Goal: Navigation & Orientation: Find specific page/section

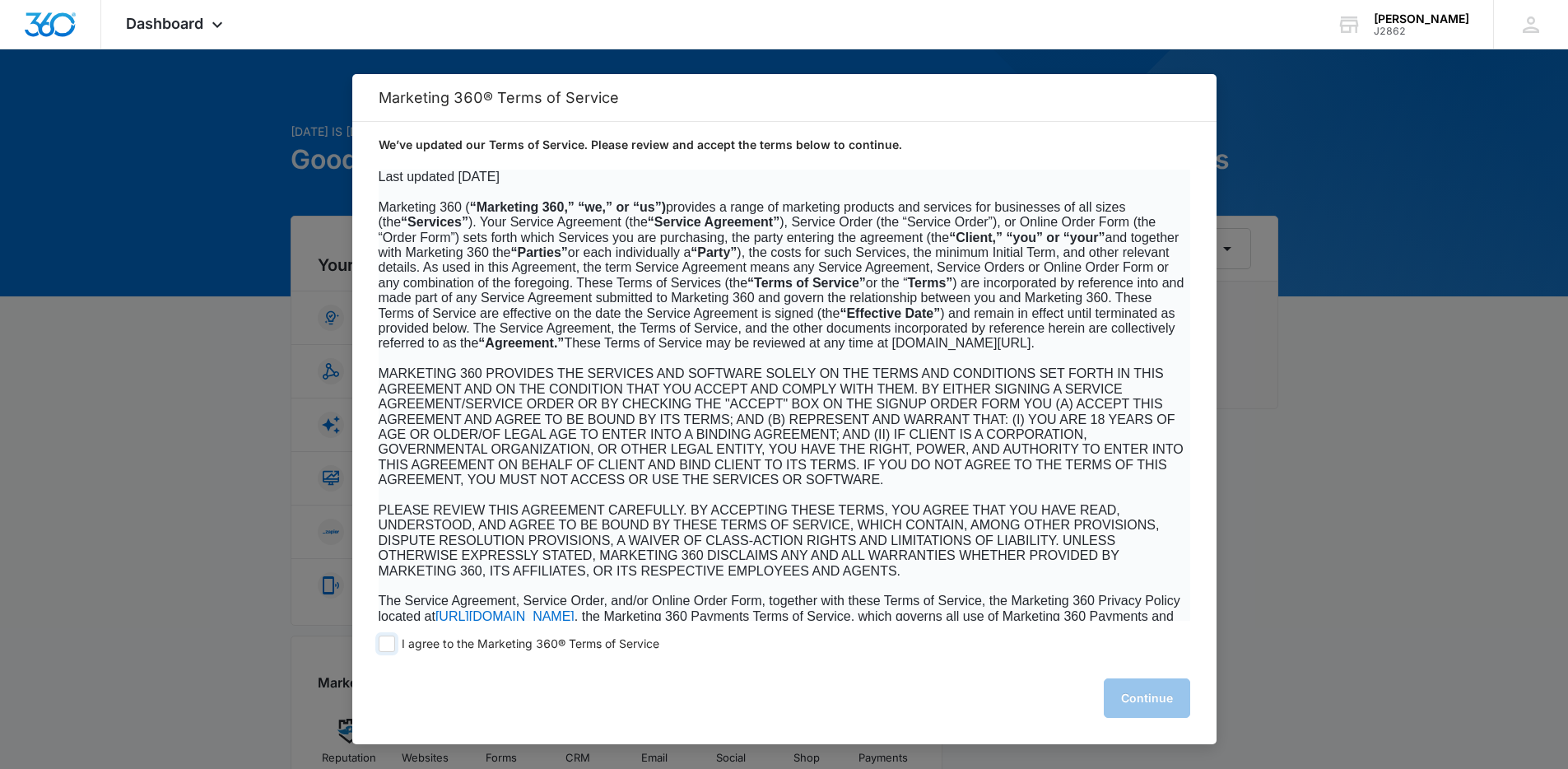
click at [435, 645] on span "I agree to the Marketing 360® Terms of Service" at bounding box center [530, 644] width 257 height 16
click at [395, 645] on input "I agree to the Marketing 360® Terms of Service" at bounding box center [387, 644] width 17 height 17
checkbox input "true"
click at [1131, 702] on button "Continue" at bounding box center [1147, 697] width 86 height 40
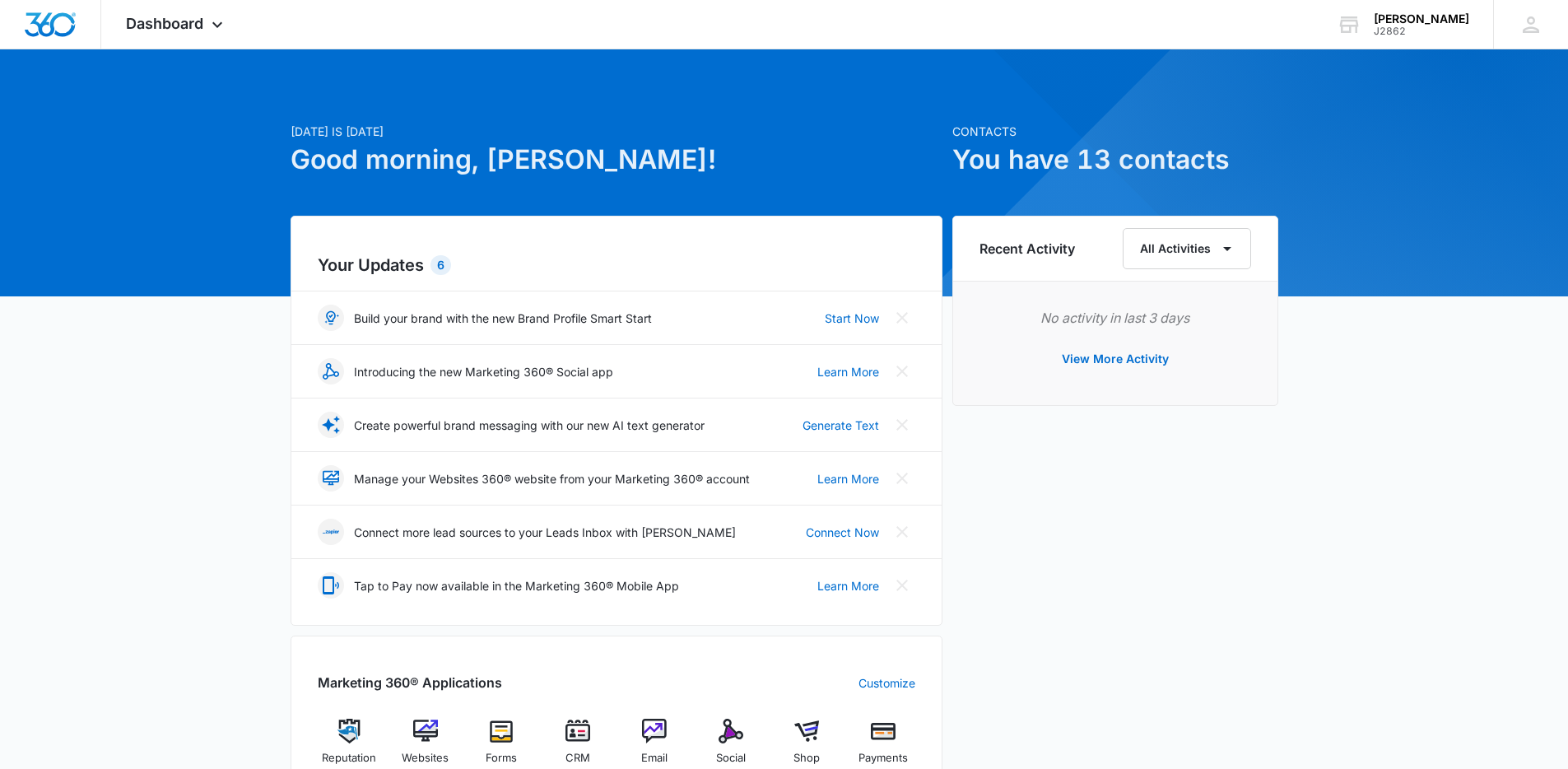
scroll to position [302, 0]
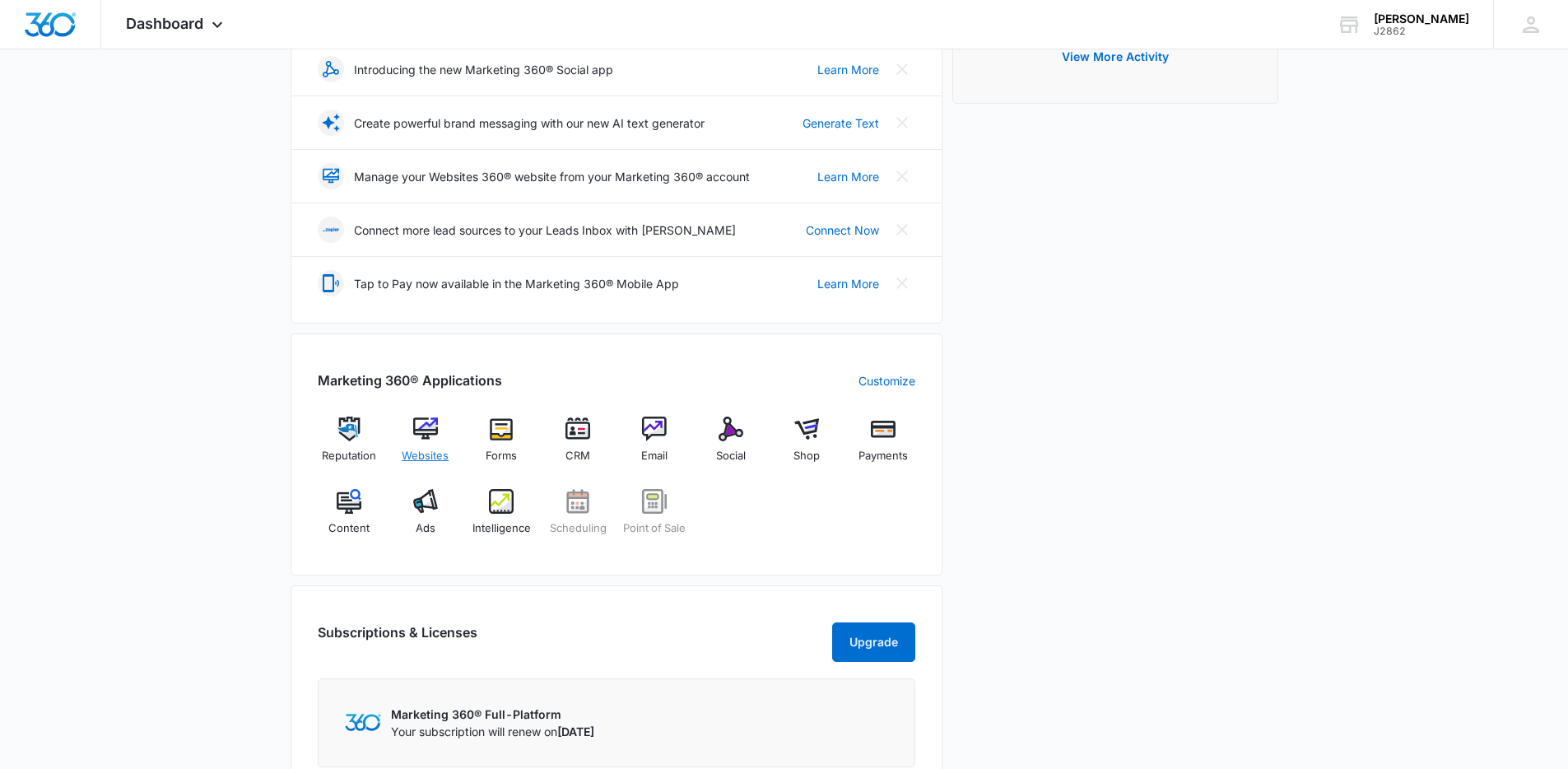
click at [413, 438] on img at bounding box center [425, 428] width 25 height 25
